Goal: Check status: Check status

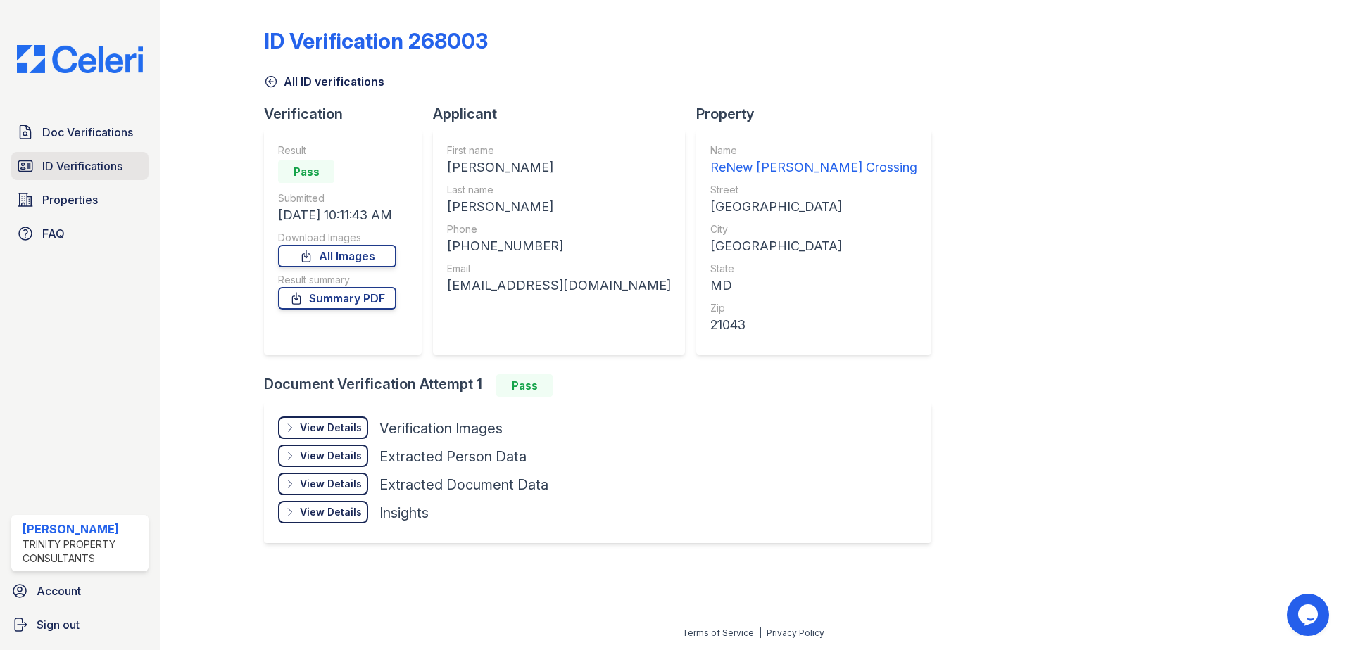
click at [75, 167] on span "ID Verifications" at bounding box center [82, 166] width 80 height 17
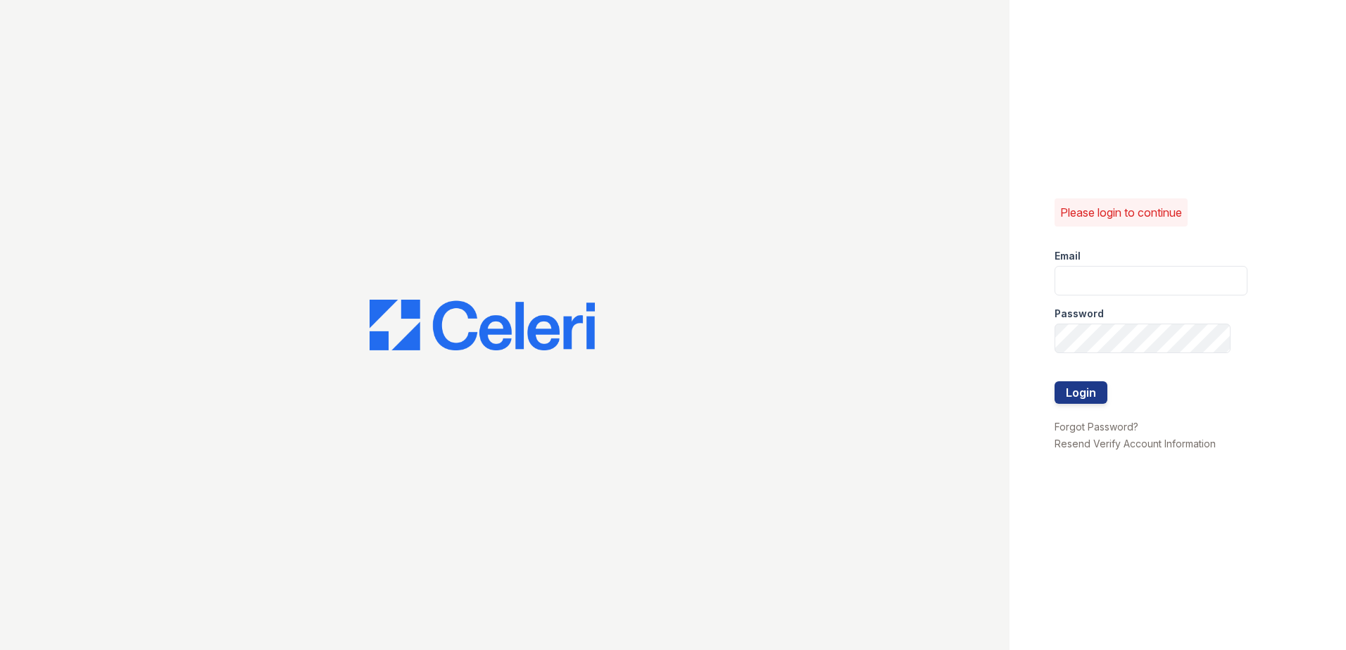
type input "sclarke@trinity-pm.com"
click at [1073, 388] on button "Login" at bounding box center [1080, 392] width 53 height 23
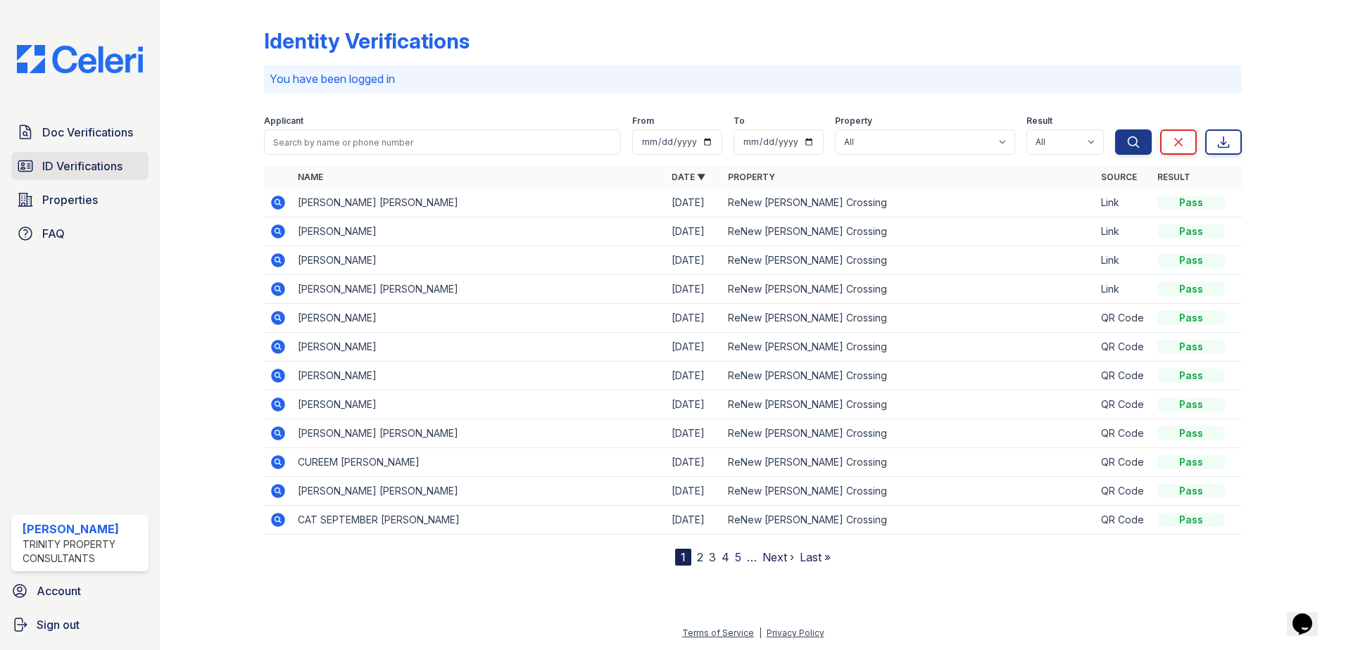
click at [110, 167] on span "ID Verifications" at bounding box center [82, 166] width 80 height 17
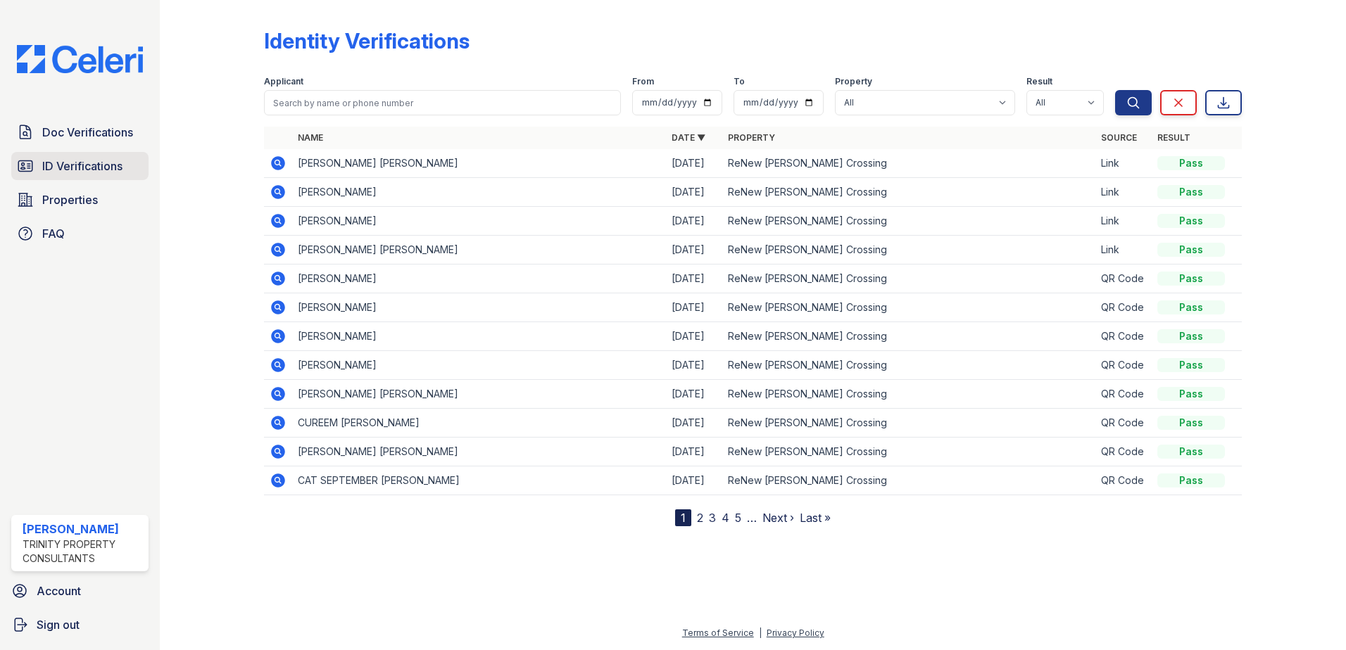
click at [108, 160] on span "ID Verifications" at bounding box center [82, 166] width 80 height 17
click at [94, 165] on span "ID Verifications" at bounding box center [82, 166] width 80 height 17
click at [95, 137] on span "Doc Verifications" at bounding box center [87, 132] width 91 height 17
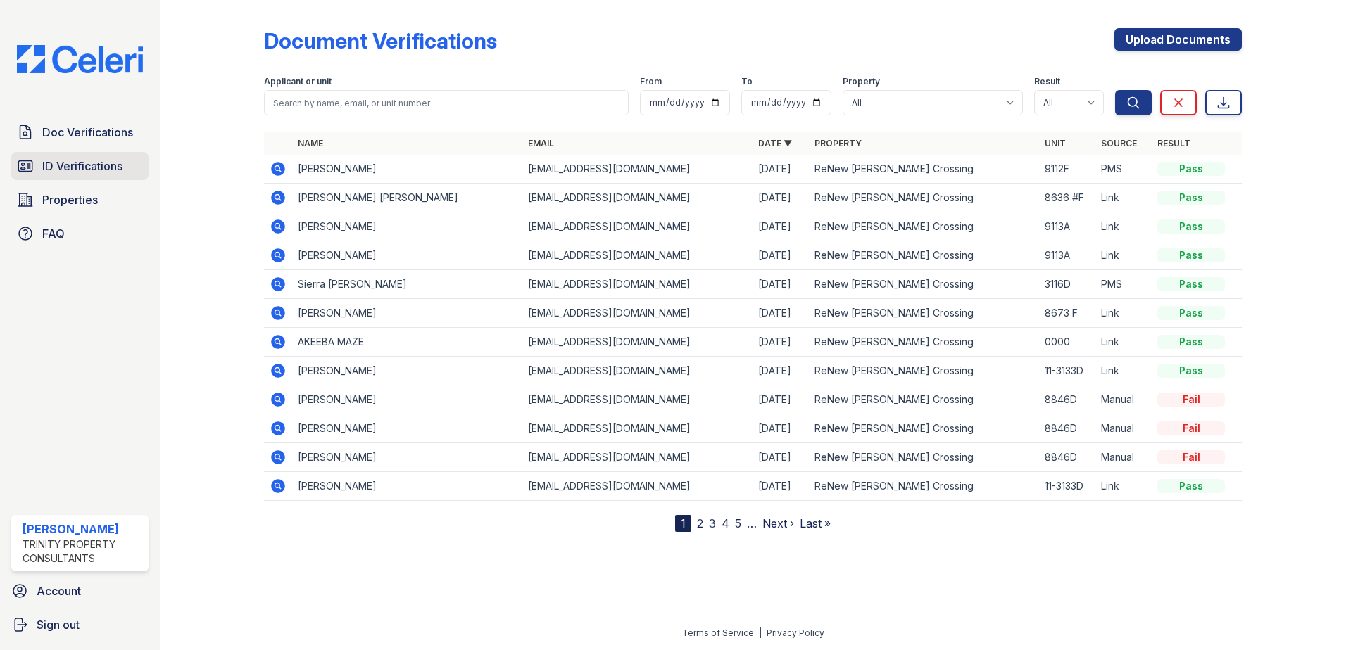
click at [76, 168] on span "ID Verifications" at bounding box center [82, 166] width 80 height 17
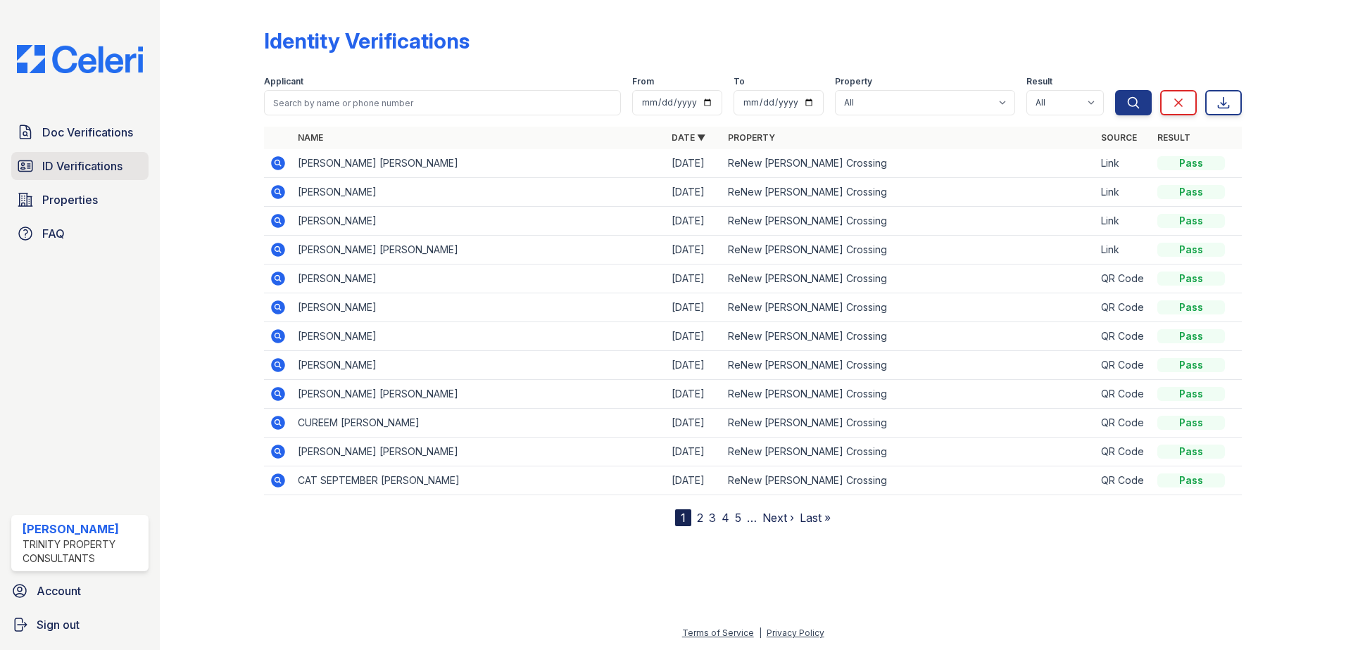
click at [91, 167] on span "ID Verifications" at bounding box center [82, 166] width 80 height 17
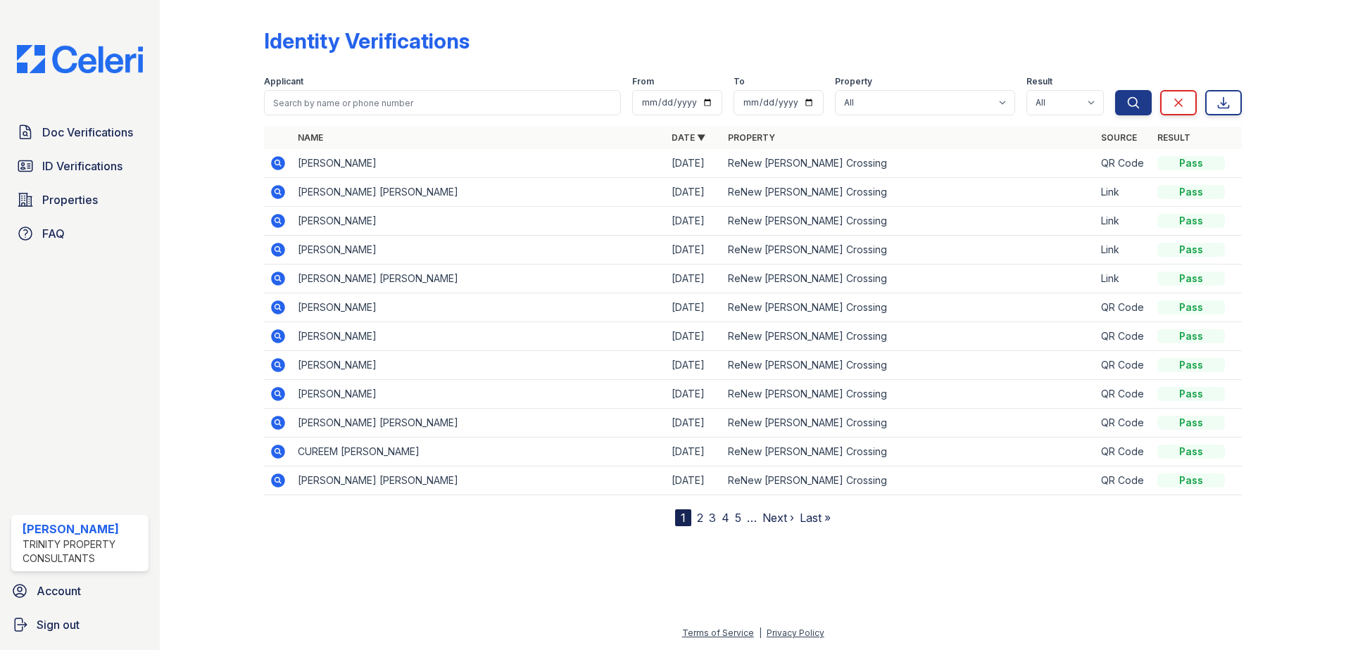
click at [270, 159] on icon at bounding box center [278, 163] width 17 height 17
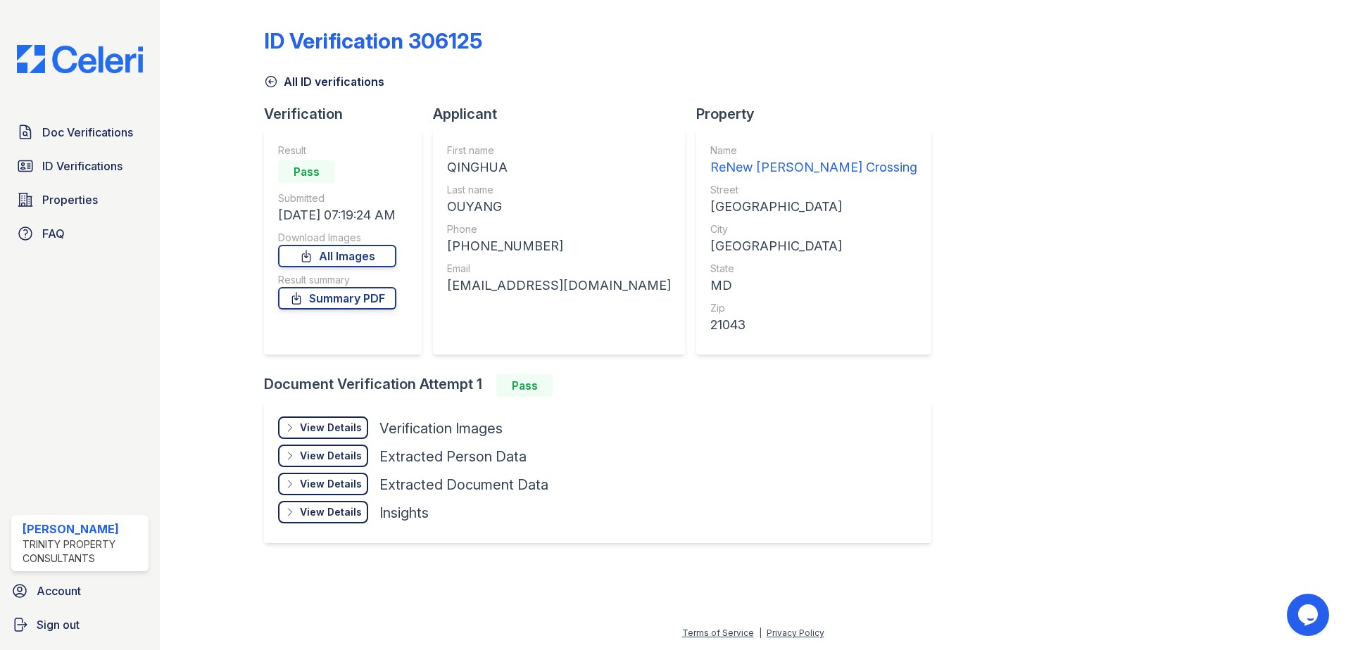
drag, startPoint x: 338, startPoint y: 424, endPoint x: 351, endPoint y: 424, distance: 13.4
click at [339, 424] on div "View Details" at bounding box center [331, 428] width 62 height 14
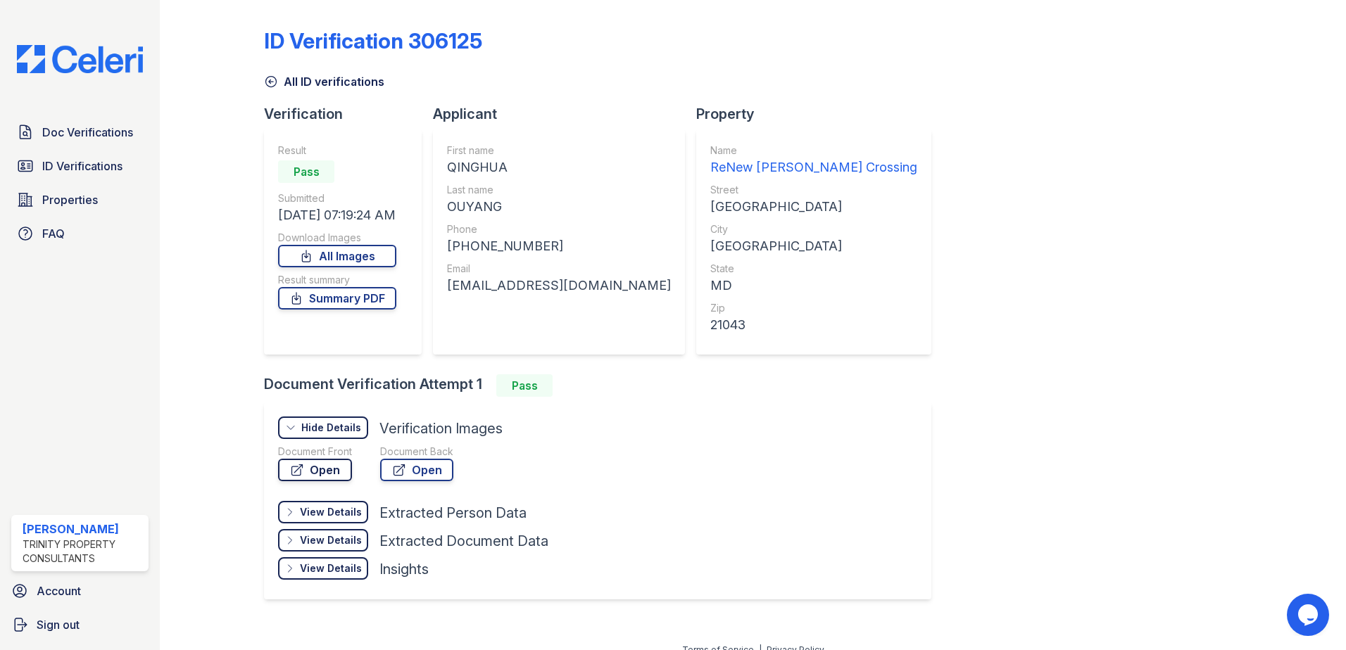
click at [339, 467] on link "Open" at bounding box center [315, 470] width 74 height 23
